Goal: Browse casually: Explore the website without a specific task or goal

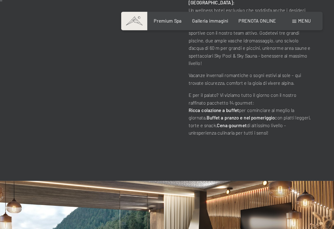
scroll to position [385, 0]
click at [299, 19] on span at bounding box center [300, 17] width 3 height 3
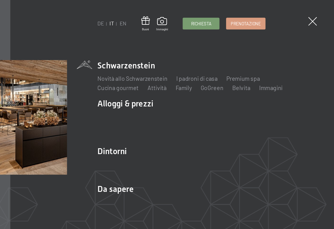
scroll to position [340, 0]
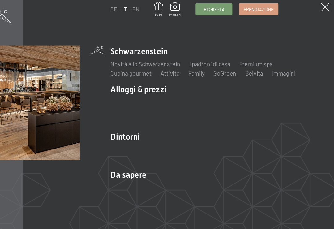
click at [243, 63] on link "Premium spa" at bounding box center [257, 66] width 28 height 6
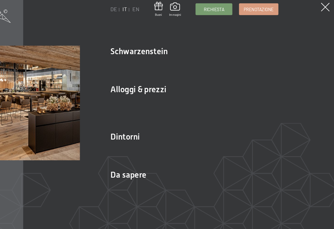
scroll to position [0, 0]
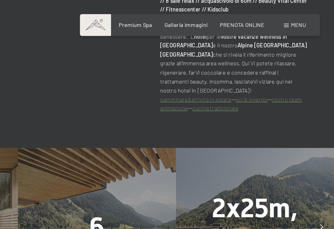
scroll to position [315, 0]
click at [319, 154] on div at bounding box center [325, 160] width 12 height 12
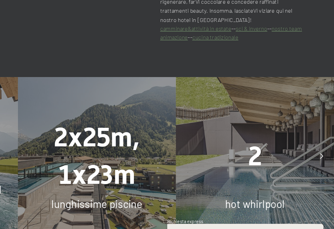
click at [319, 154] on div at bounding box center [325, 160] width 12 height 12
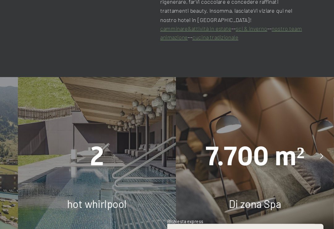
click at [319, 154] on div at bounding box center [325, 160] width 12 height 12
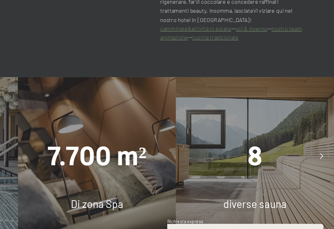
click at [324, 158] on icon at bounding box center [325, 160] width 2 height 4
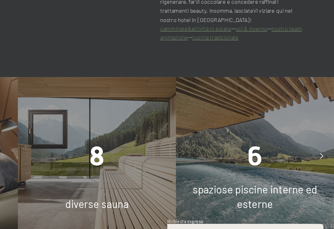
click at [324, 158] on icon at bounding box center [325, 160] width 2 height 4
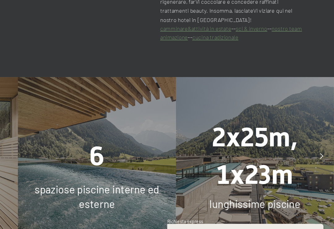
click at [319, 154] on div at bounding box center [325, 160] width 12 height 12
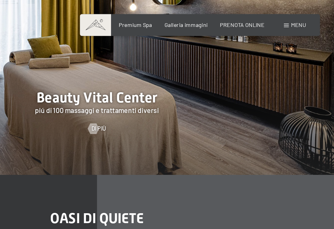
scroll to position [550, 0]
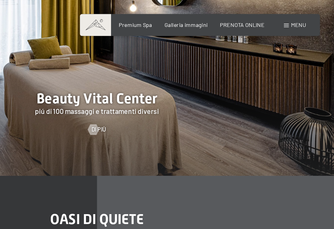
click at [299, 18] on span at bounding box center [300, 17] width 3 height 3
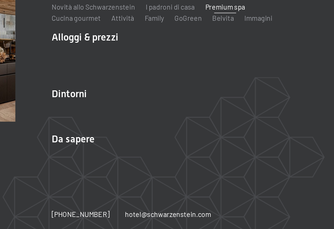
scroll to position [553, 0]
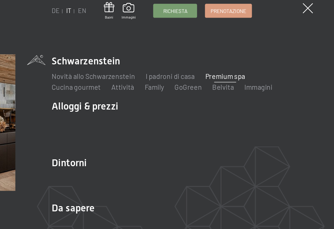
click at [170, 70] on link "Cucina gourmet" at bounding box center [152, 73] width 35 height 6
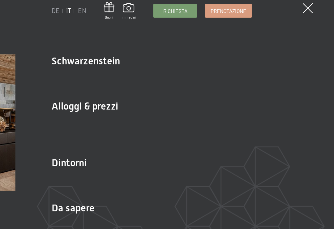
scroll to position [0, 0]
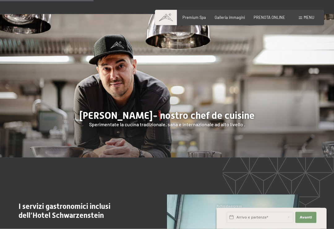
scroll to position [399, 0]
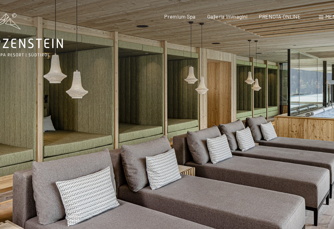
click at [215, 14] on span "Galleria immagini" at bounding box center [230, 12] width 30 height 5
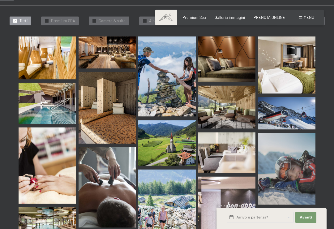
scroll to position [191, 0]
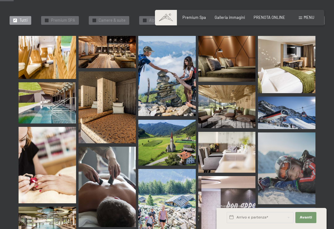
click at [58, 96] on img at bounding box center [48, 102] width 58 height 41
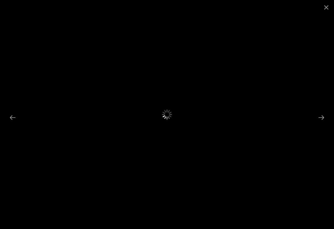
click at [321, 123] on button "Next slide" at bounding box center [321, 117] width 13 height 12
click at [322, 10] on button "Close gallery" at bounding box center [325, 7] width 15 height 15
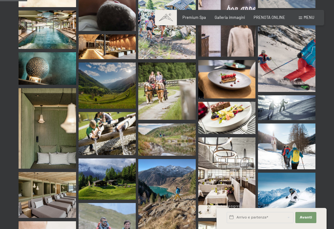
scroll to position [386, 0]
